Goal: Information Seeking & Learning: Learn about a topic

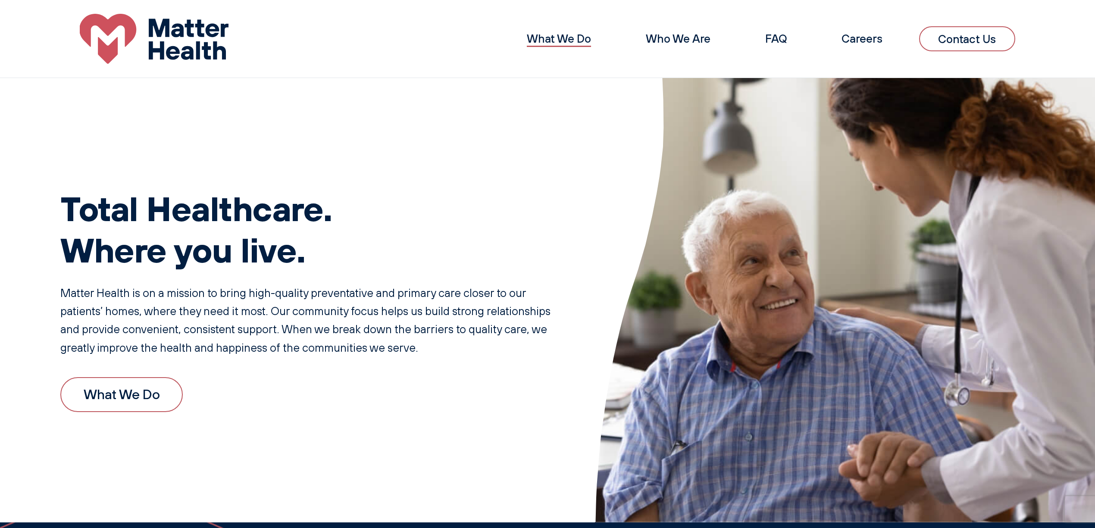
click at [540, 33] on link "What We Do" at bounding box center [559, 38] width 64 height 14
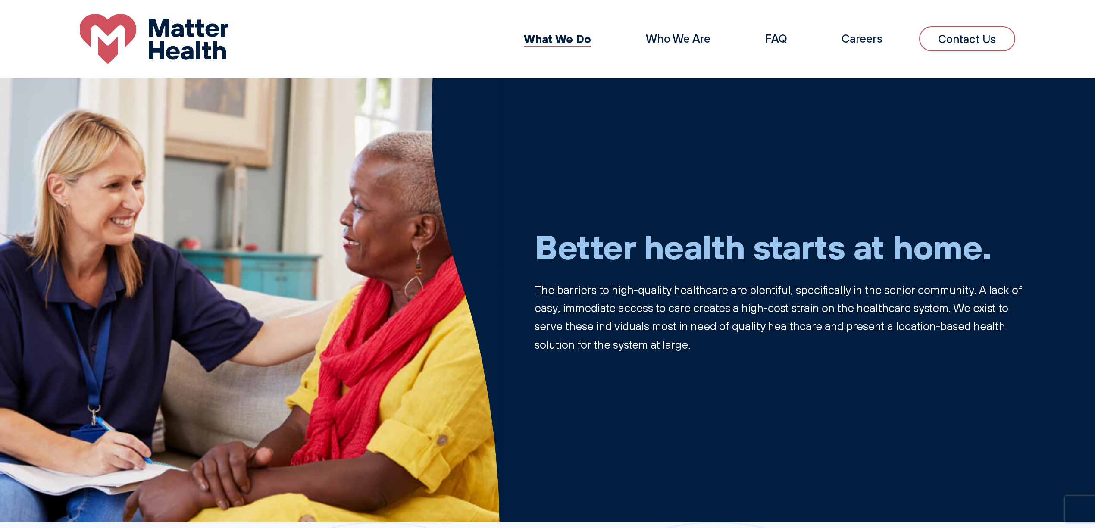
click at [785, 41] on li "FAQ" at bounding box center [776, 39] width 59 height 28
click at [779, 38] on link "FAQ" at bounding box center [776, 38] width 22 height 14
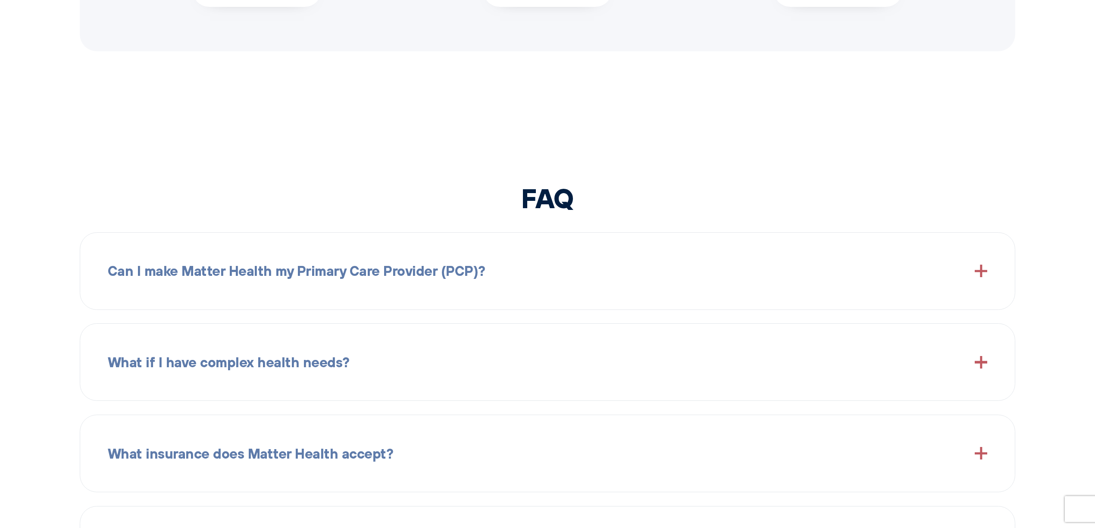
scroll to position [1494, 0]
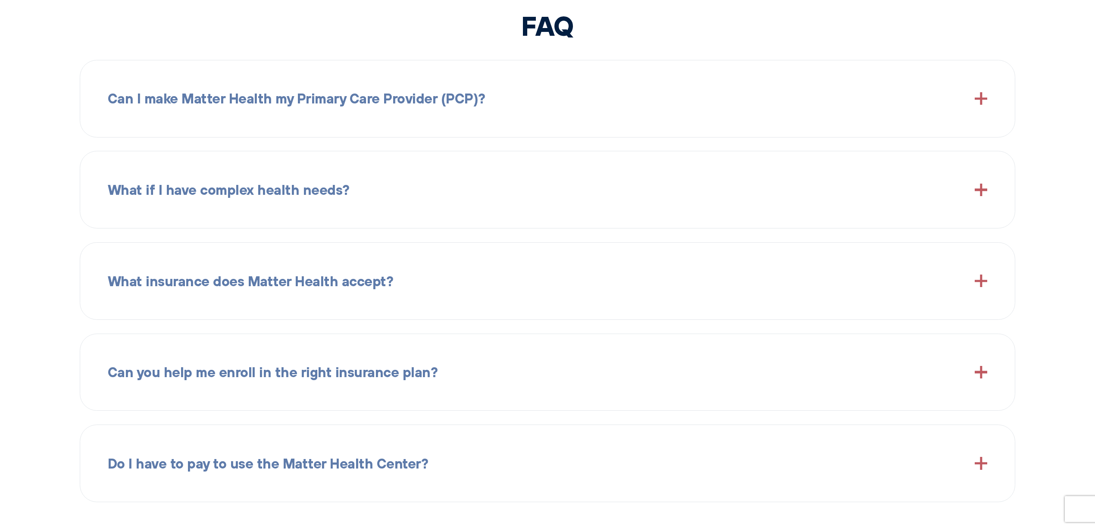
click at [404, 119] on div "Can I make Matter Health my Primary Care Provider (PCP)?" at bounding box center [548, 98] width 880 height 49
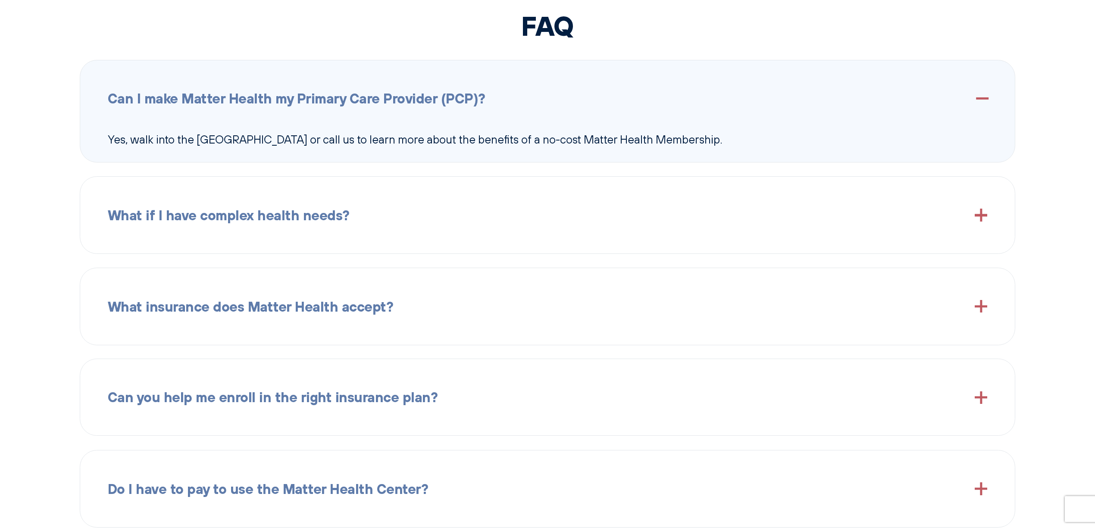
scroll to position [1609, 0]
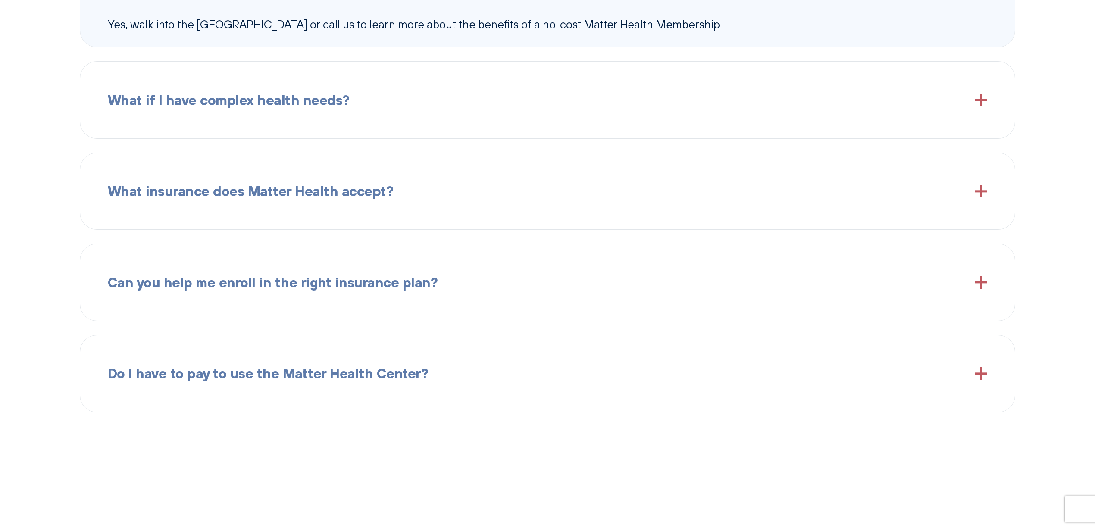
click at [335, 302] on div "Can you help me enroll in the right insurance plan?" at bounding box center [548, 282] width 880 height 49
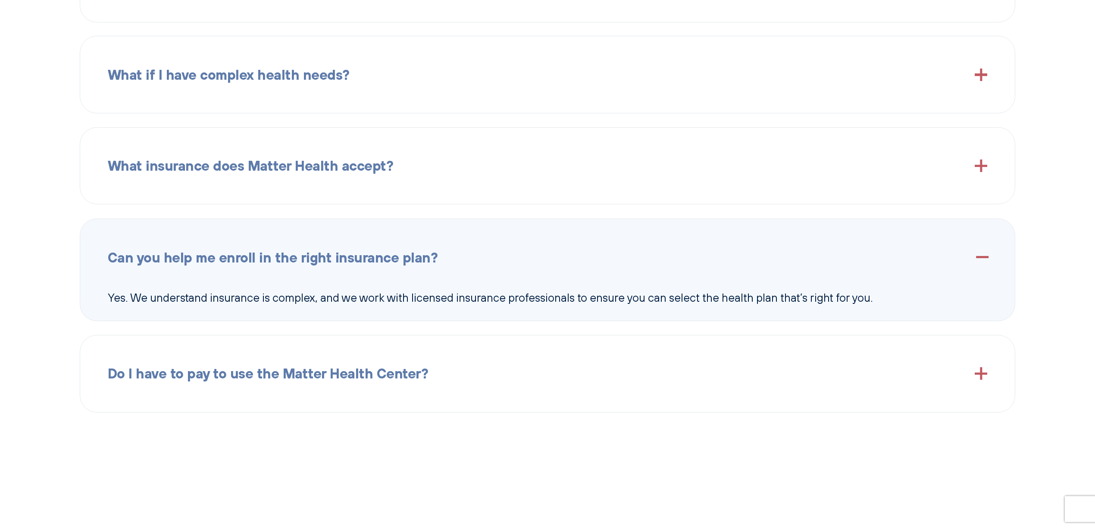
click at [323, 168] on span "What insurance does Matter Health accept?" at bounding box center [251, 166] width 286 height 22
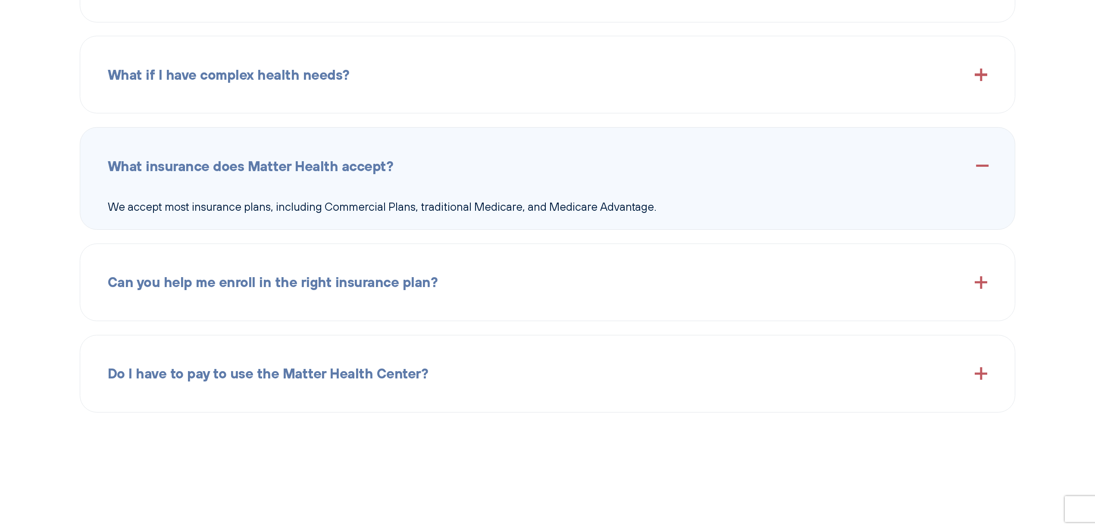
click at [336, 369] on div "Do I have to pay to use the Matter Health Center?" at bounding box center [548, 373] width 880 height 49
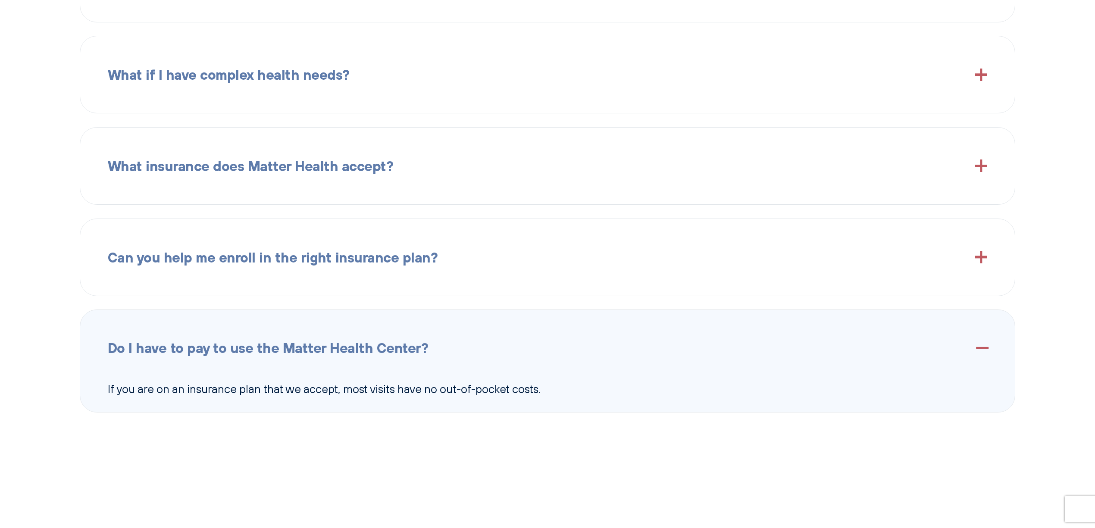
scroll to position [1494, 0]
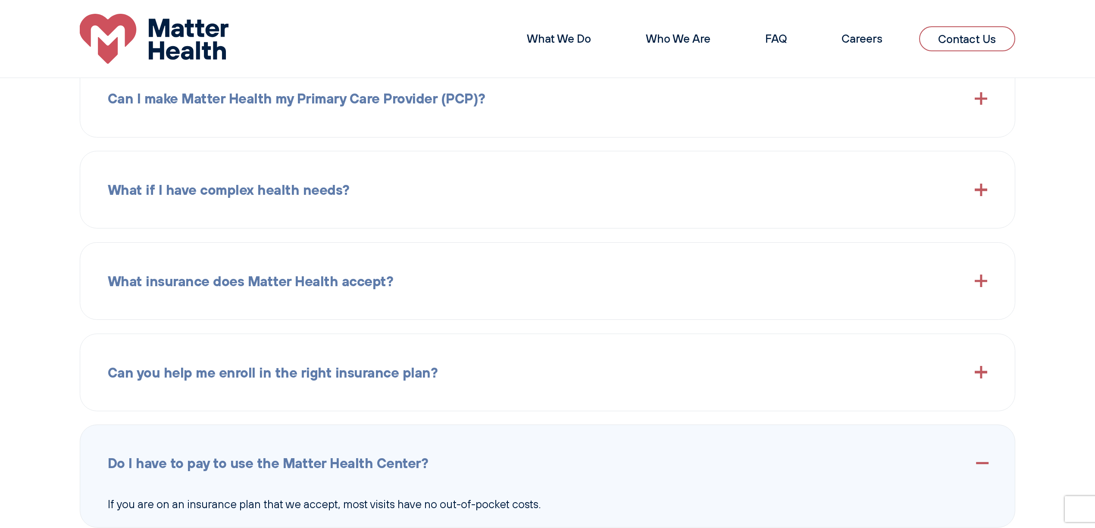
click at [292, 214] on div "What if I have complex health needs?" at bounding box center [548, 189] width 880 height 49
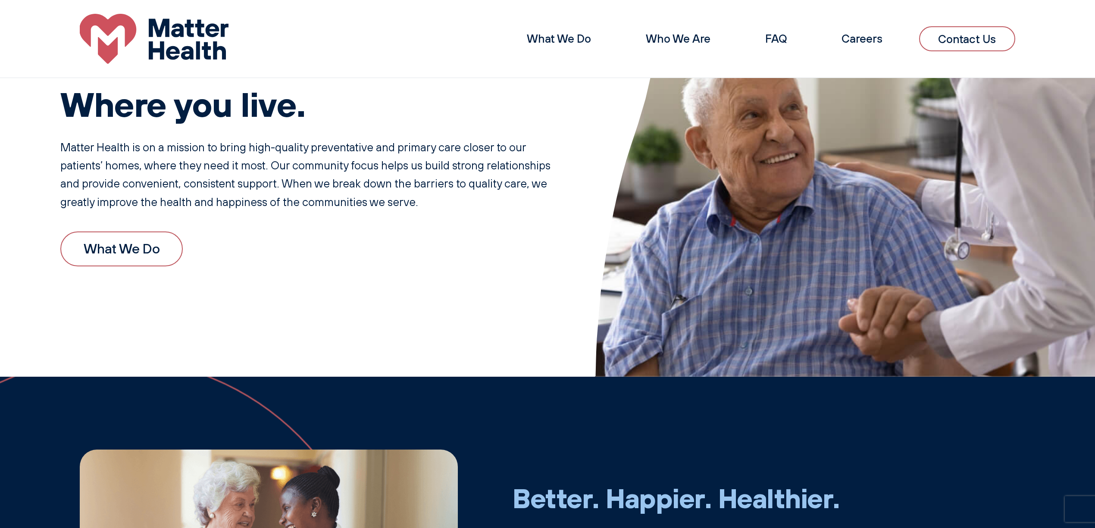
scroll to position [0, 0]
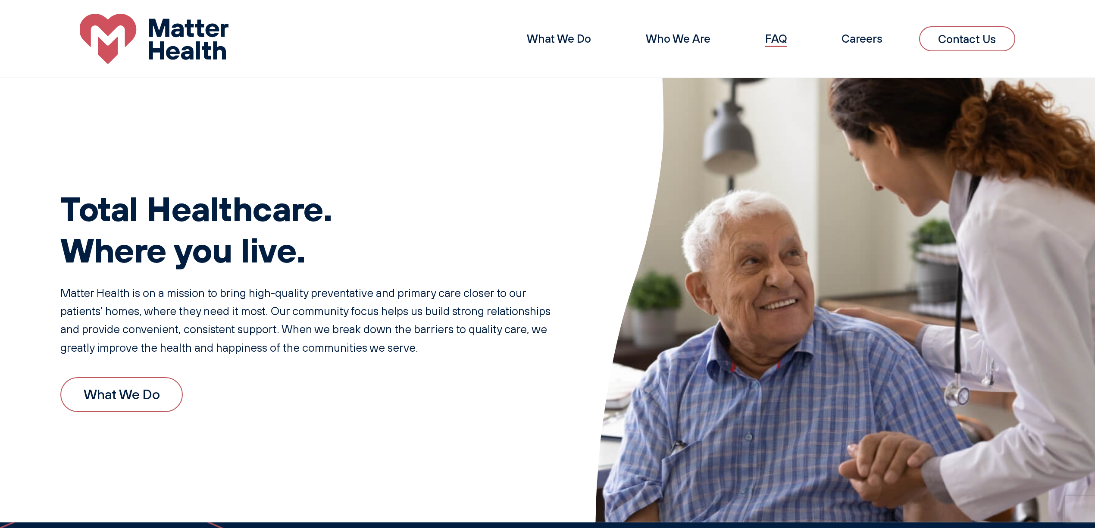
click at [769, 37] on link "FAQ" at bounding box center [776, 38] width 22 height 14
click at [651, 41] on link "Who We Are" at bounding box center [678, 38] width 65 height 14
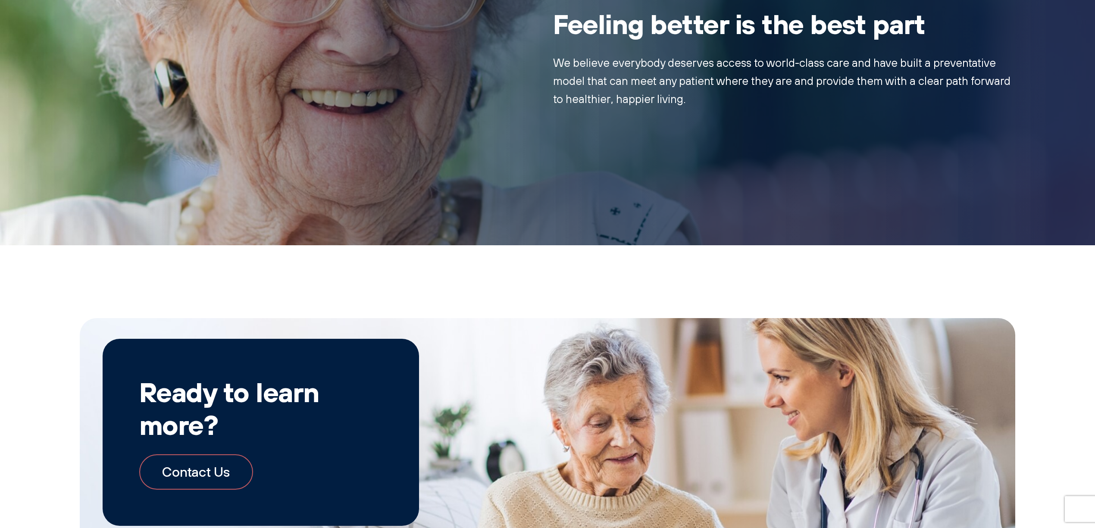
scroll to position [1366, 0]
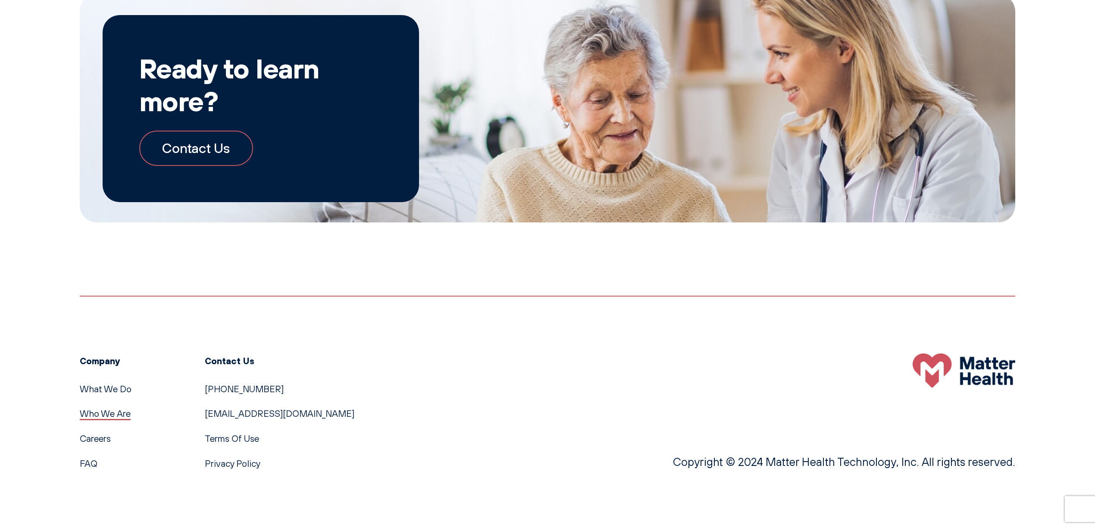
click at [102, 417] on link "Who We Are" at bounding box center [105, 413] width 51 height 11
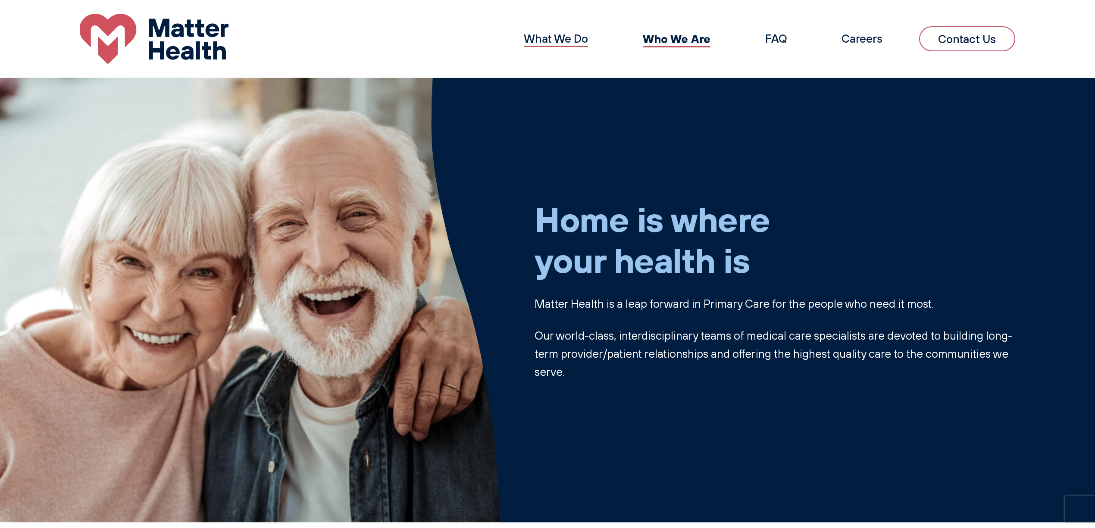
click at [564, 45] on link "What We Do" at bounding box center [556, 38] width 64 height 14
